Goal: Information Seeking & Learning: Understand process/instructions

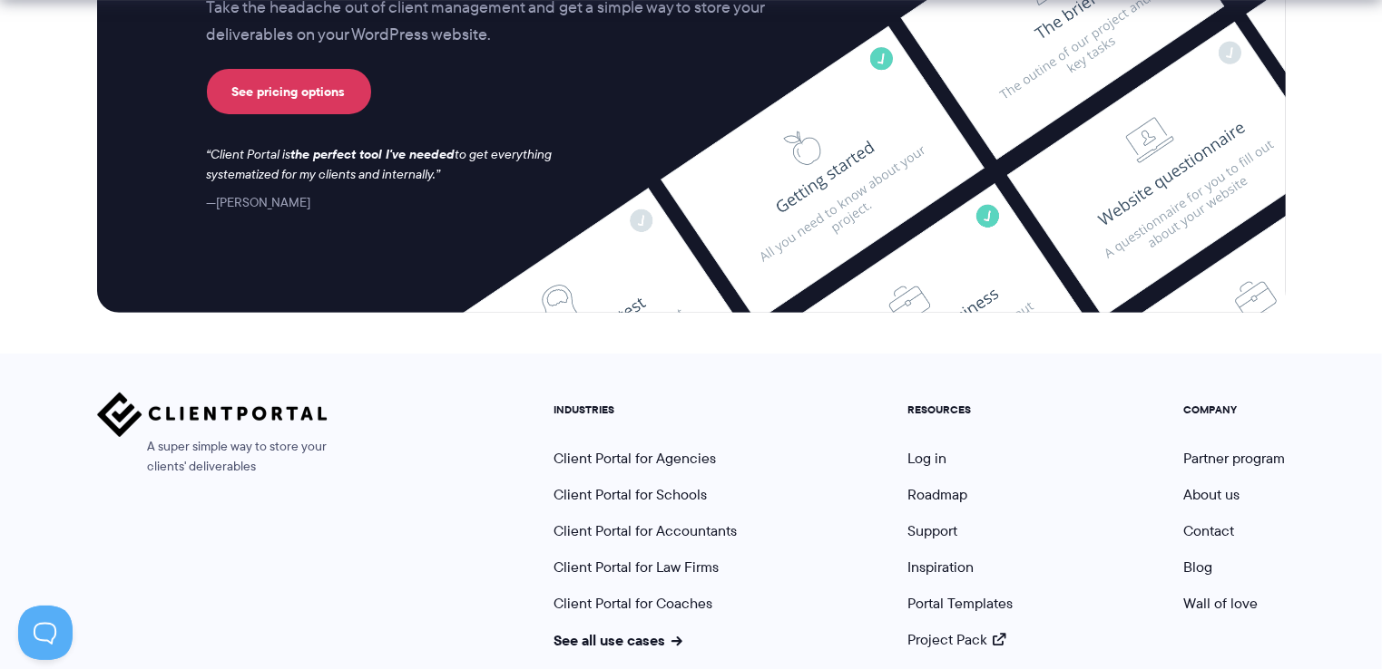
scroll to position [7655, 0]
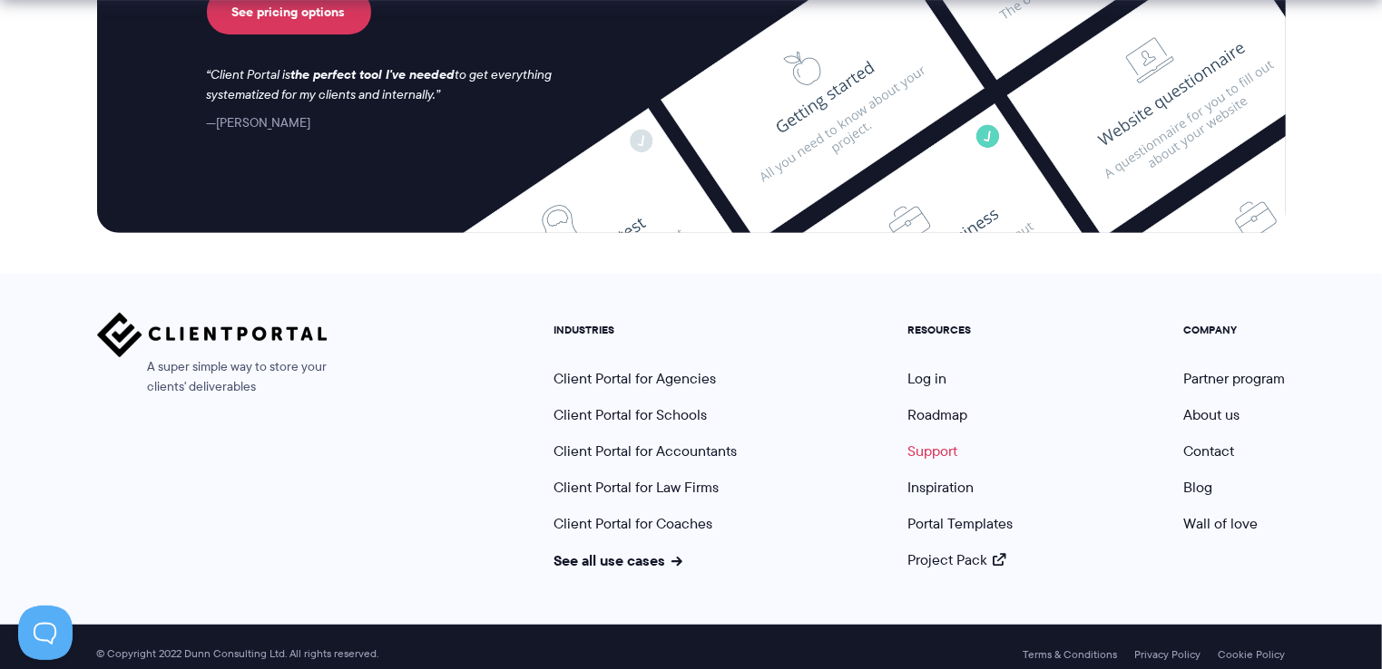
click at [919, 441] on link "Support" at bounding box center [933, 451] width 50 height 21
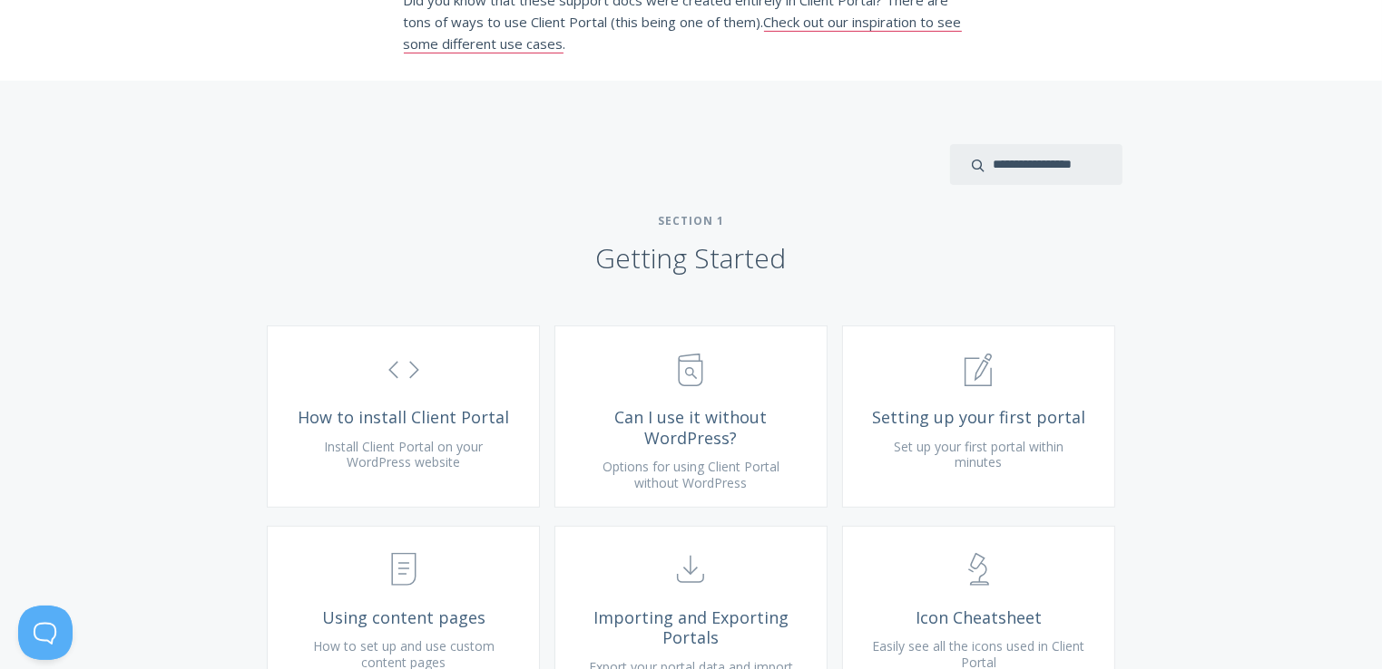
scroll to position [447, 0]
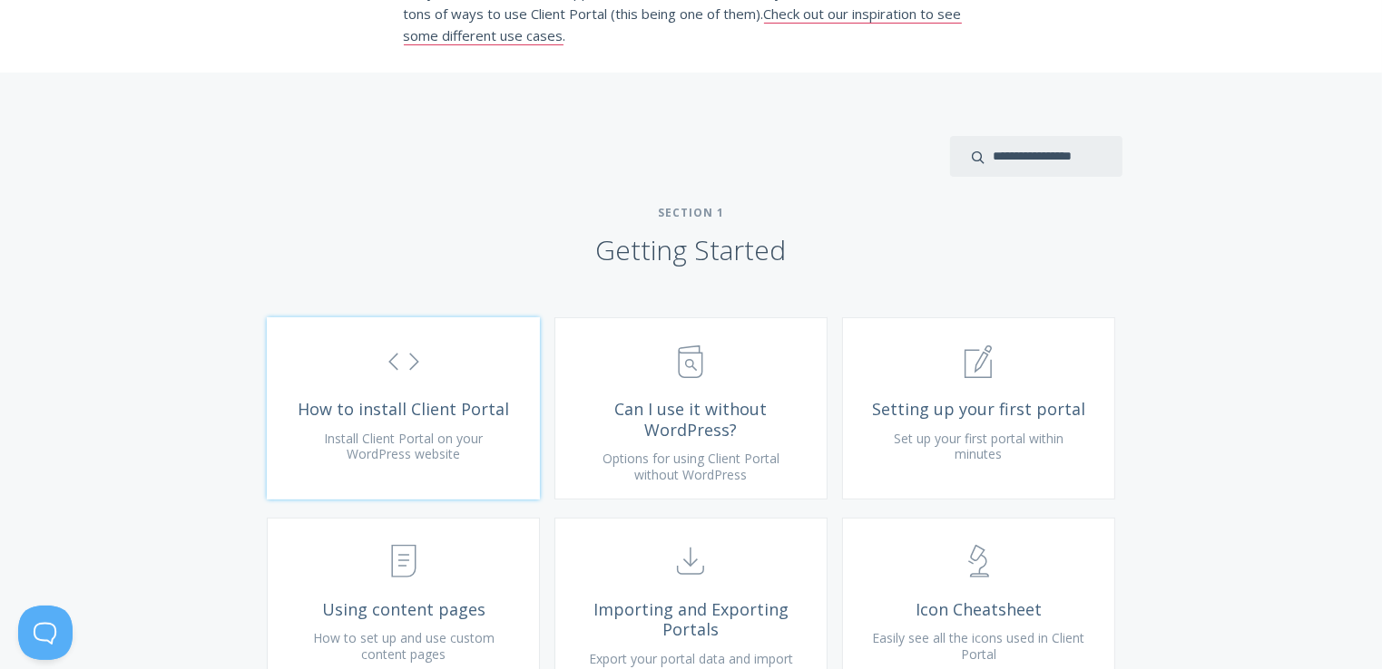
click at [400, 448] on link ".st0{fill:none;stroke:#000000;stroke-width:2;stroke-miterlimit:10;} Untitled-16…" at bounding box center [403, 409] width 273 height 182
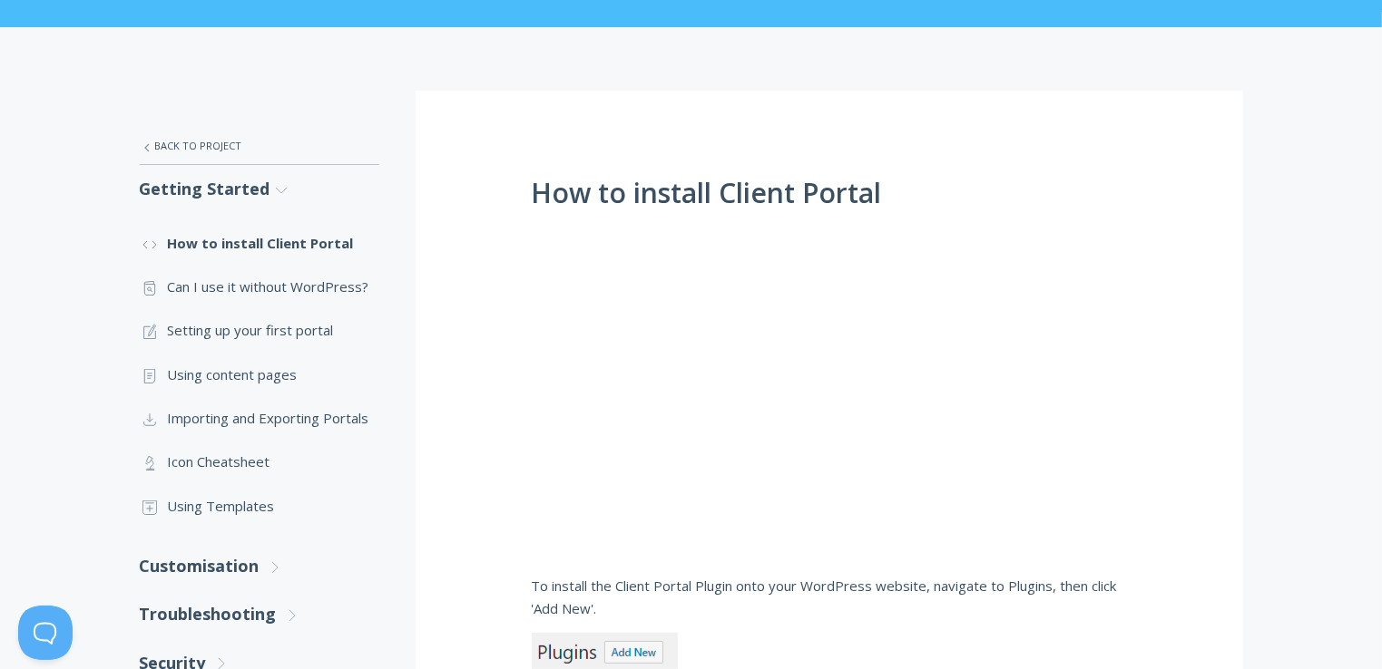
scroll to position [223, 0]
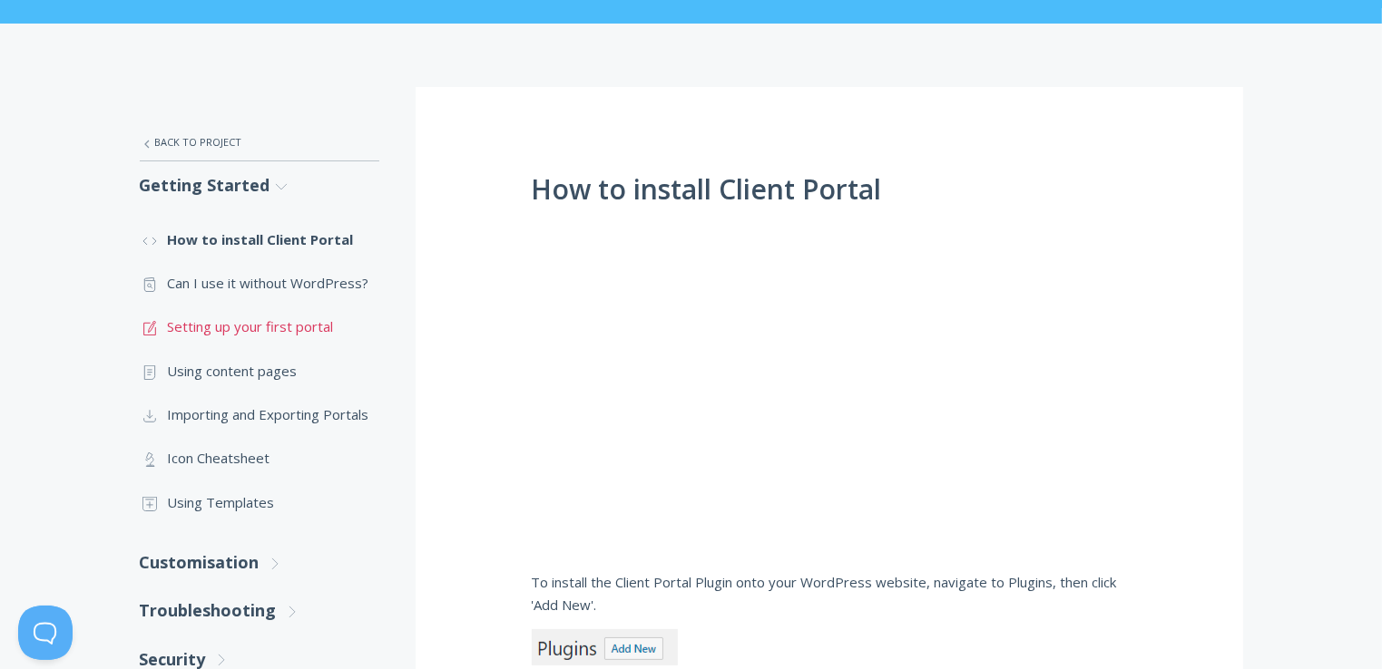
click at [279, 329] on link ".st0{fill:none;stroke:#000000;stroke-width:2;stroke-miterlimit:10;} 1. General …" at bounding box center [259, 327] width 239 height 44
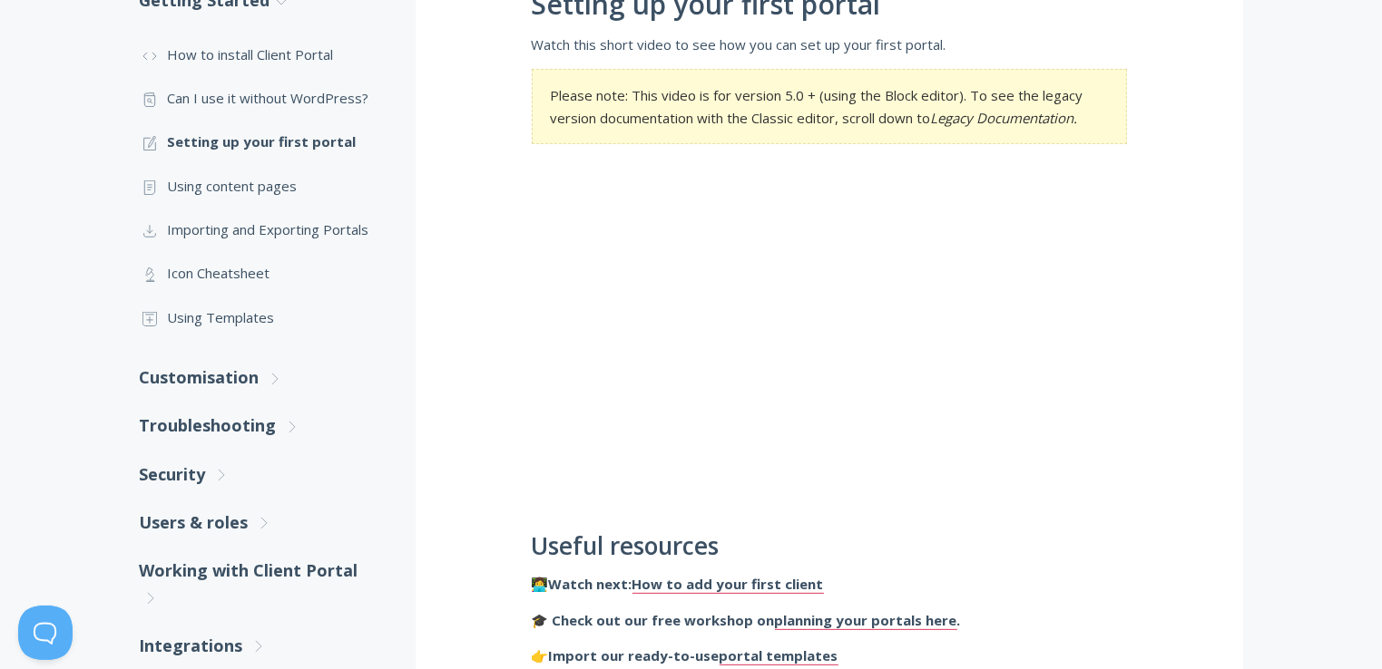
scroll to position [393, 0]
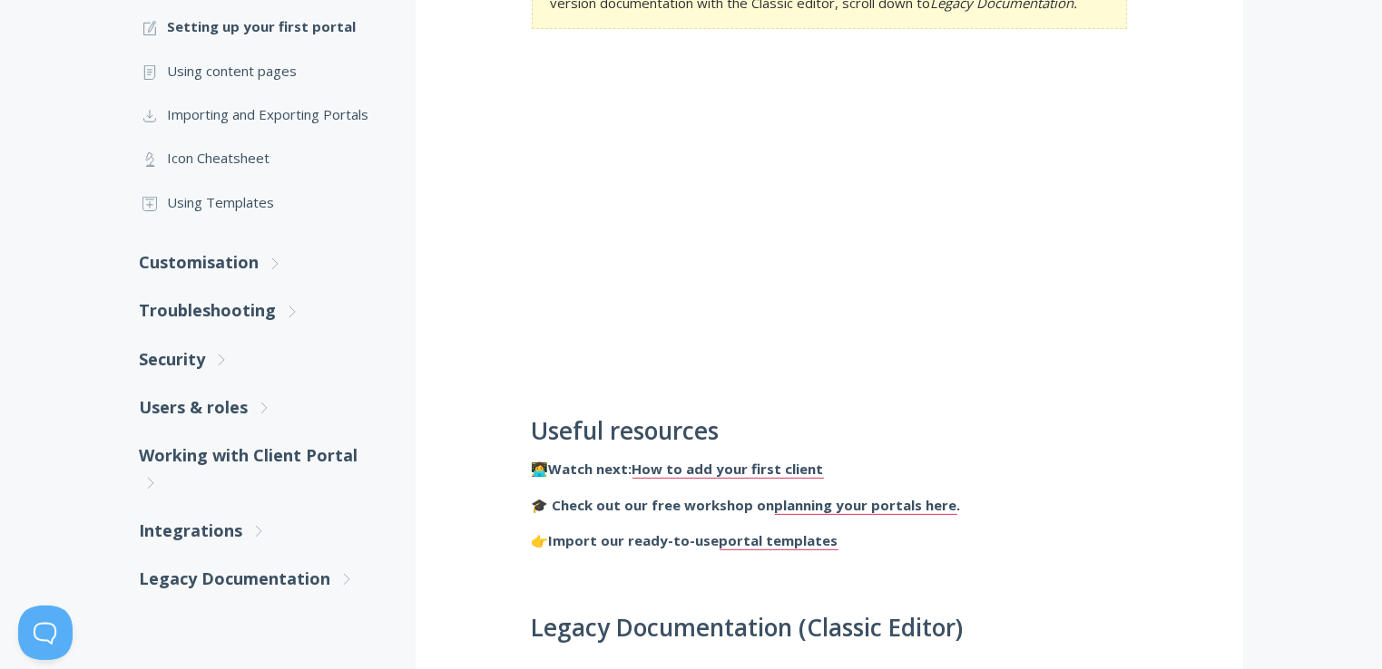
scroll to position [441, 0]
